Goal: Understand process/instructions: Learn about a topic

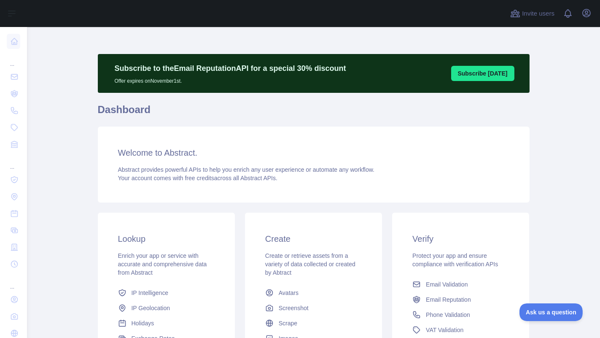
scroll to position [121, 0]
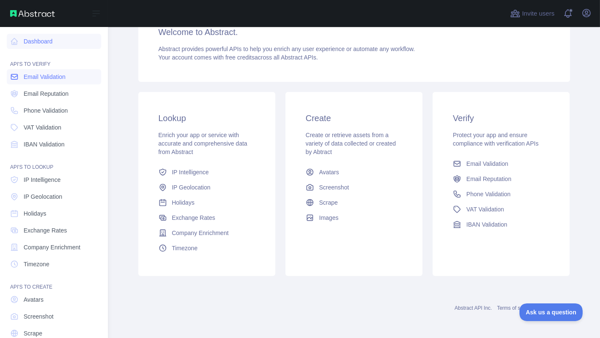
click at [25, 79] on span "Email Validation" at bounding box center [45, 77] width 42 height 8
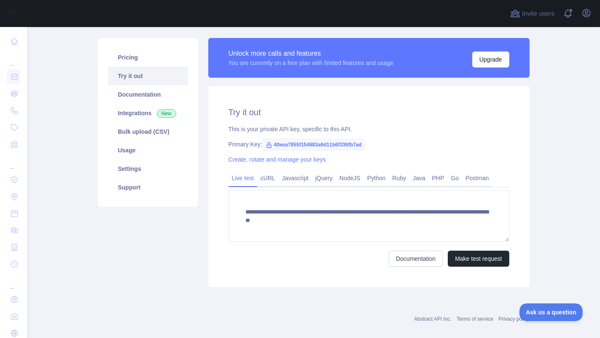
scroll to position [101, 0]
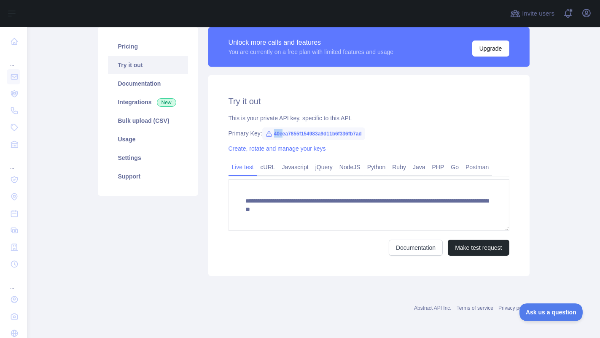
drag, startPoint x: 269, startPoint y: 134, endPoint x: 277, endPoint y: 133, distance: 8.1
click at [277, 133] on span "40eea7855f154983a9d11b6f336fb7ad" at bounding box center [313, 133] width 103 height 13
click at [282, 135] on span "40eea7855f154983a9d11b6f336fb7ad" at bounding box center [313, 133] width 103 height 13
drag, startPoint x: 269, startPoint y: 134, endPoint x: 372, endPoint y: 128, distance: 103.5
click at [372, 128] on div "**********" at bounding box center [368, 175] width 321 height 201
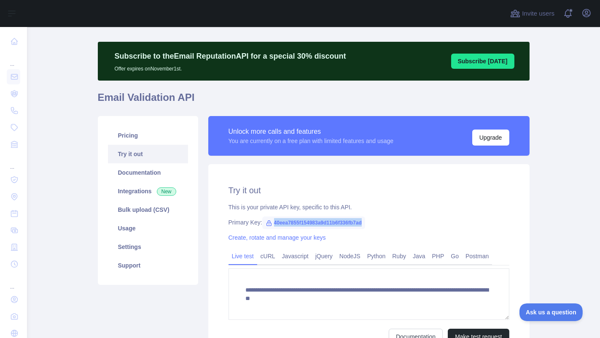
scroll to position [0, 0]
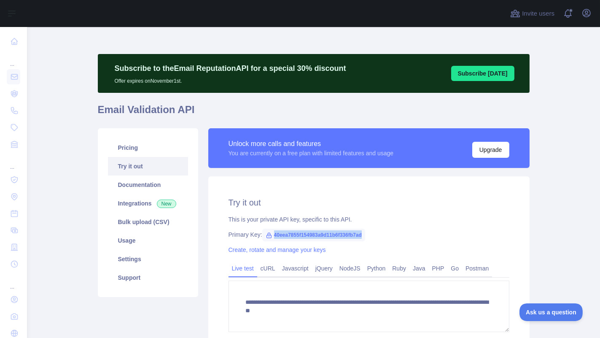
copy span "40eea7855f154983a9d11b6f336fb7ad"
